Goal: Information Seeking & Learning: Learn about a topic

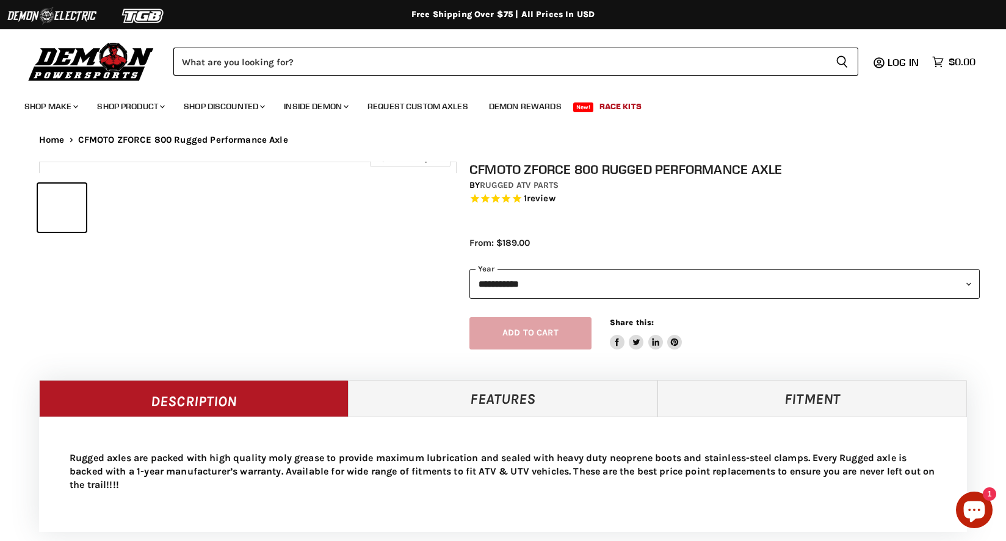
select select "******"
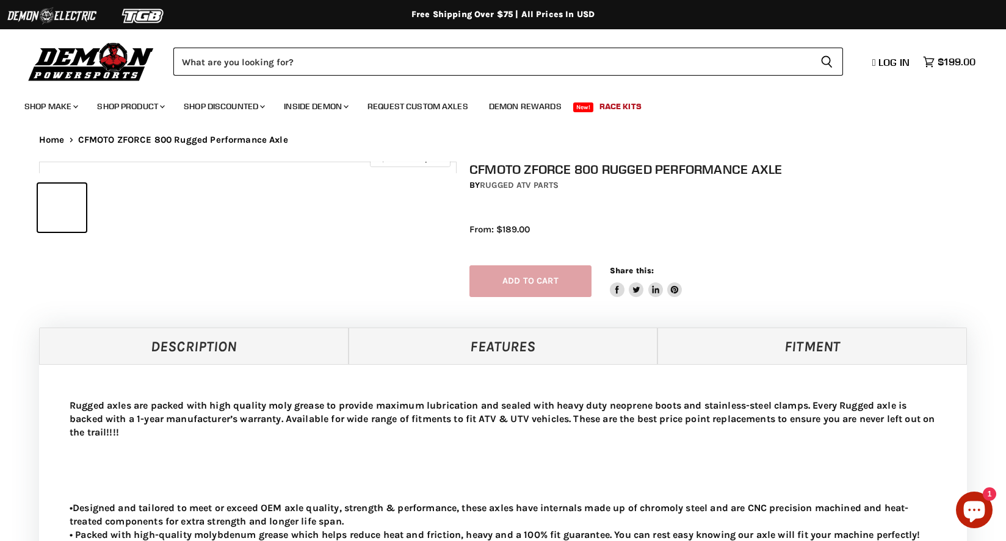
select select "******"
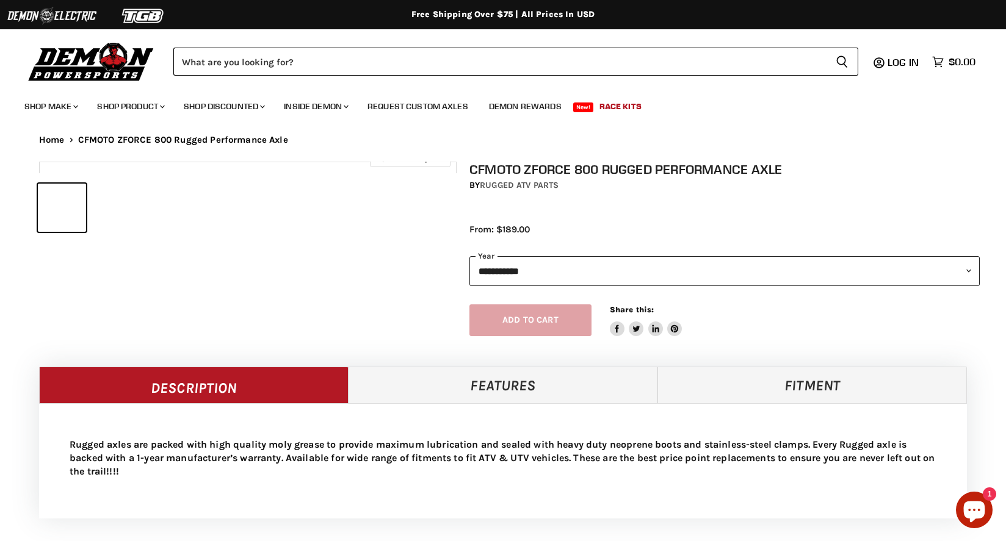
select select "******"
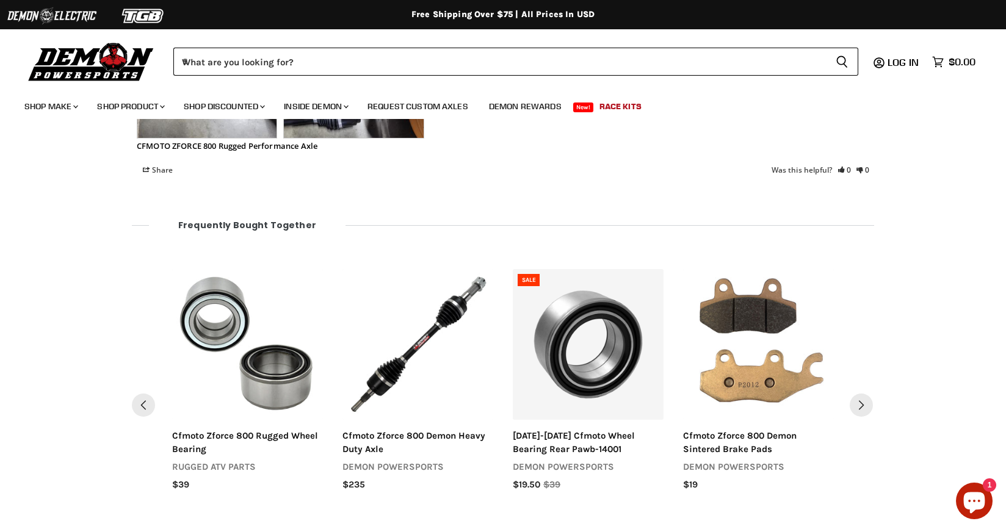
scroll to position [1000, 0]
